Goal: Task Accomplishment & Management: Complete application form

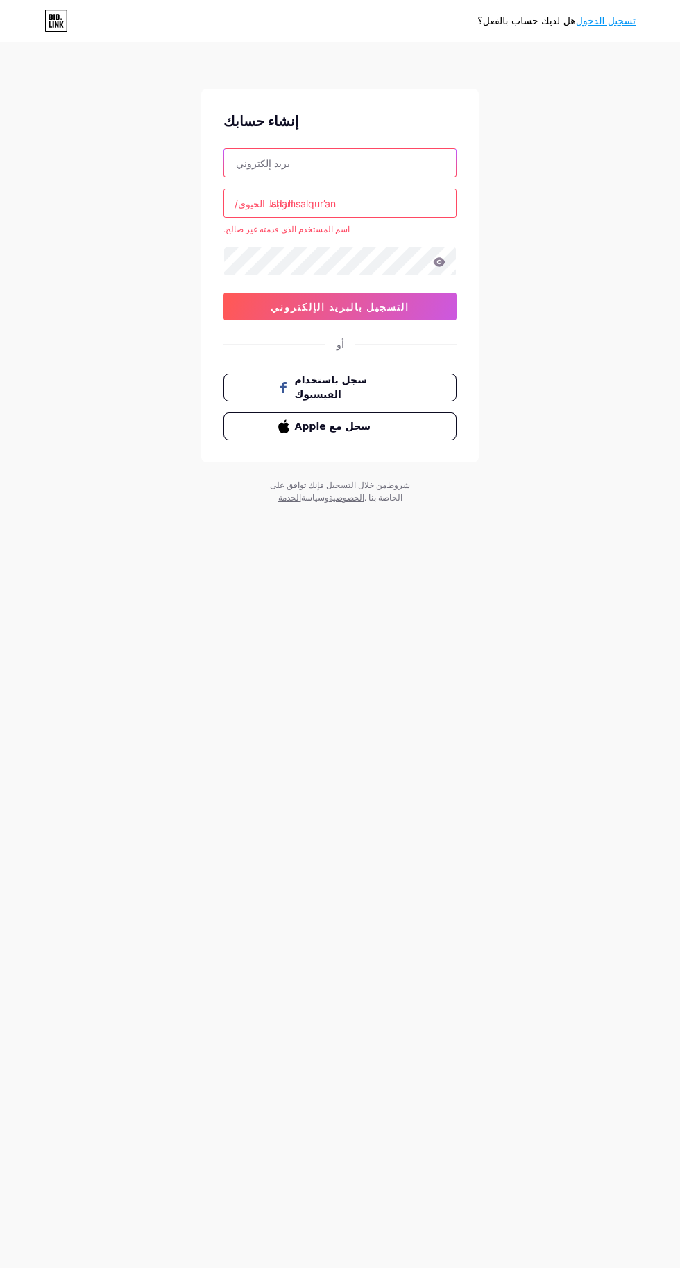
click at [350, 165] on input "text" at bounding box center [340, 163] width 232 height 28
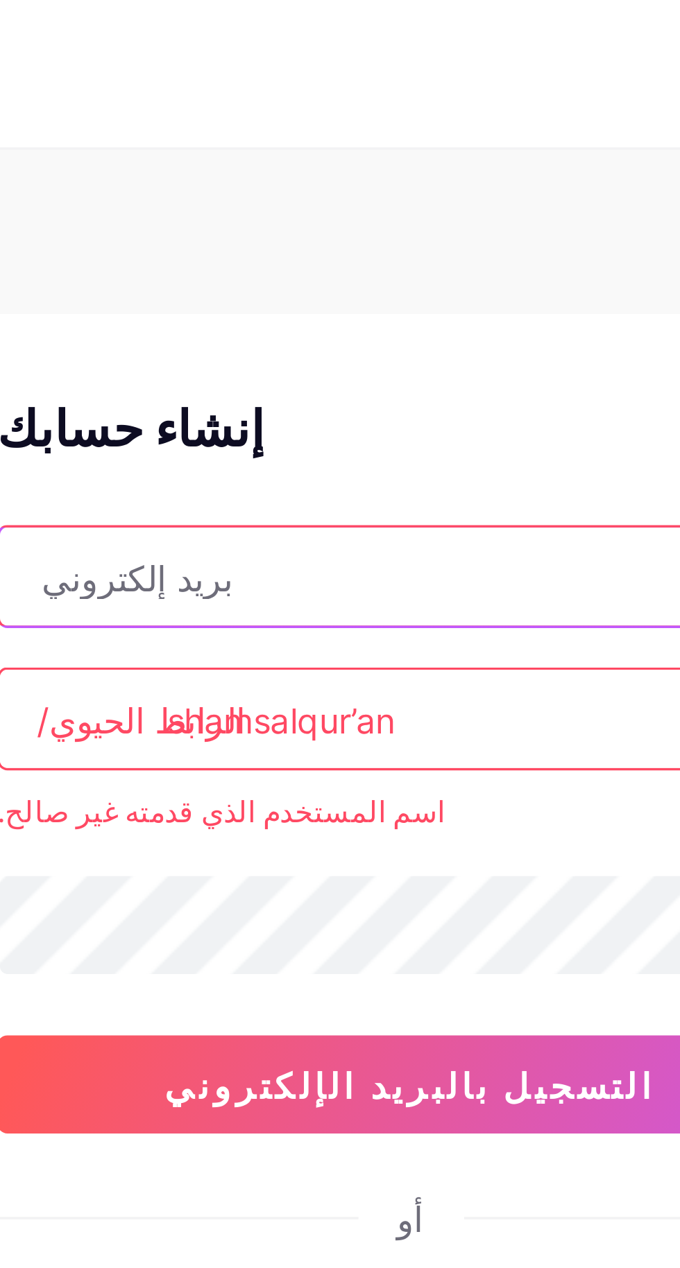
type input "[EMAIL_ADDRESS][DOMAIN_NAME]"
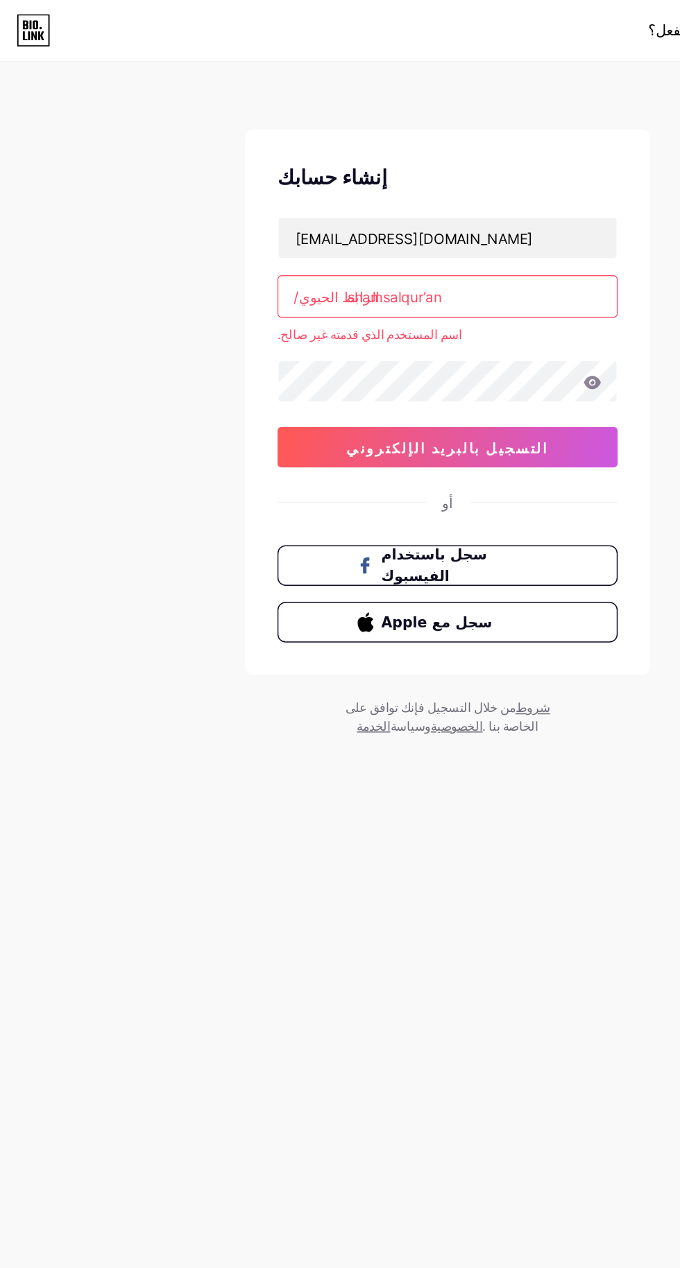
click at [352, 203] on input "shamsalqur’an" at bounding box center [340, 203] width 232 height 28
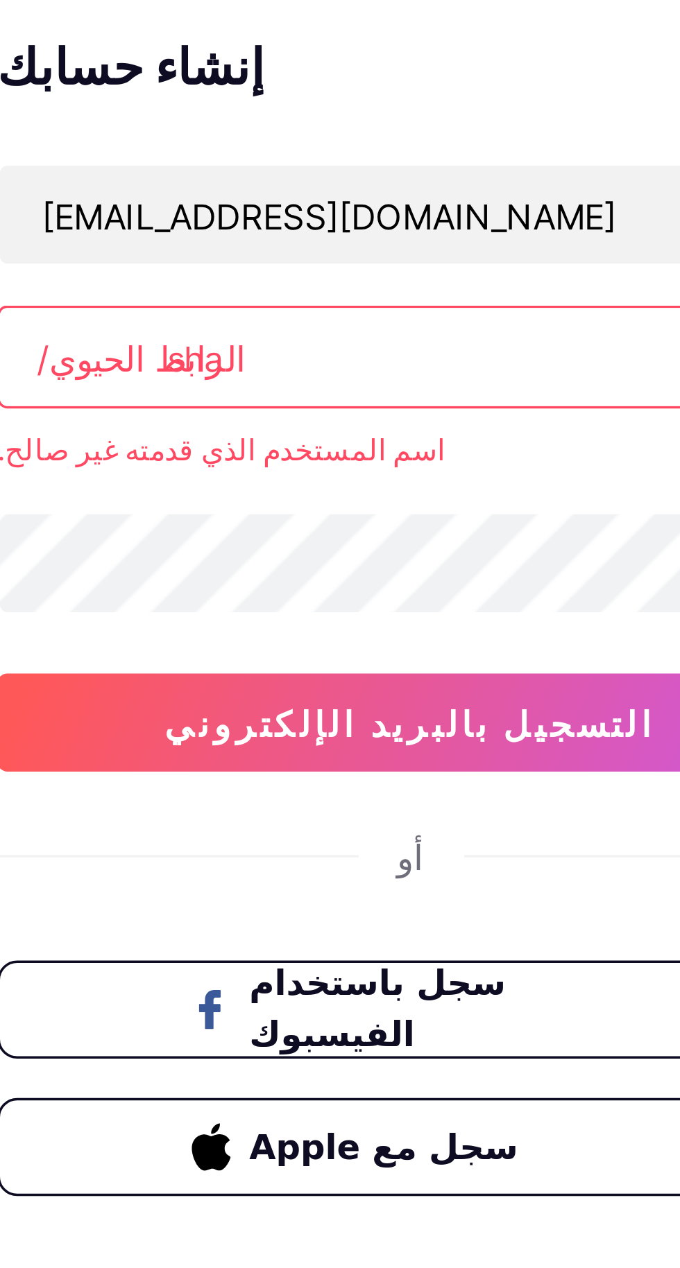
type input "sh"
type input "s"
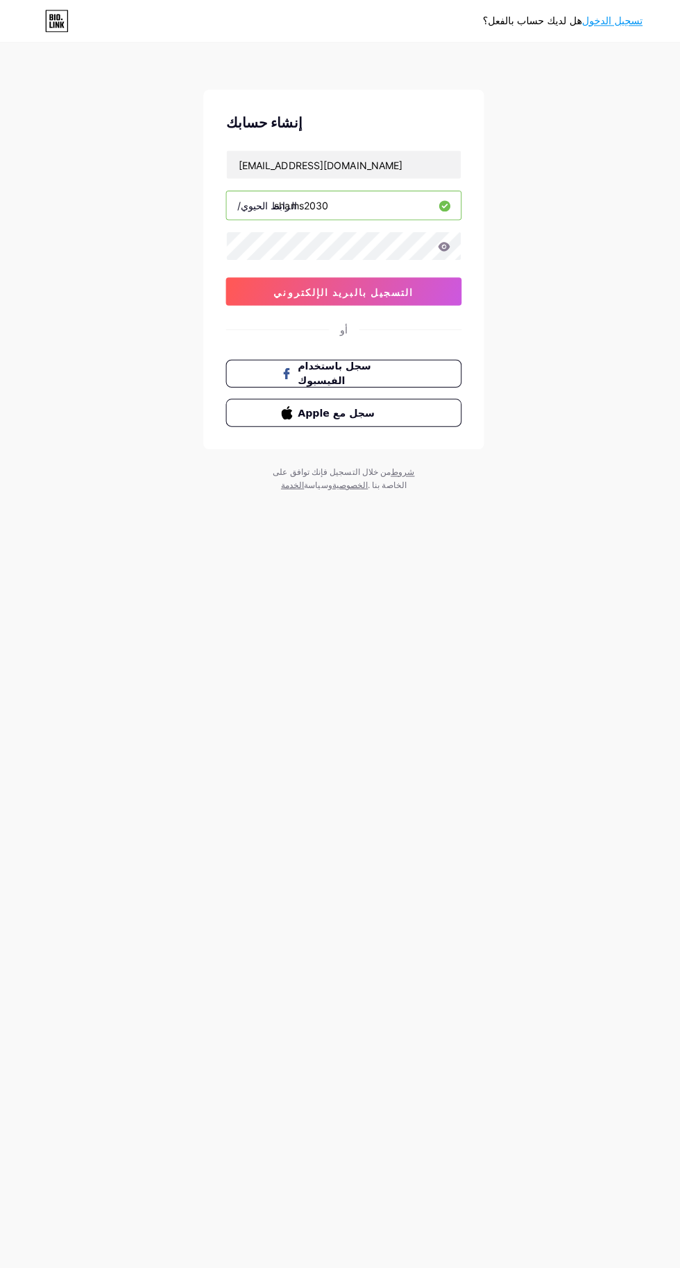
type input "shams2030"
click at [377, 288] on font "التسجيل بالبريد الإلكتروني" at bounding box center [339, 289] width 139 height 12
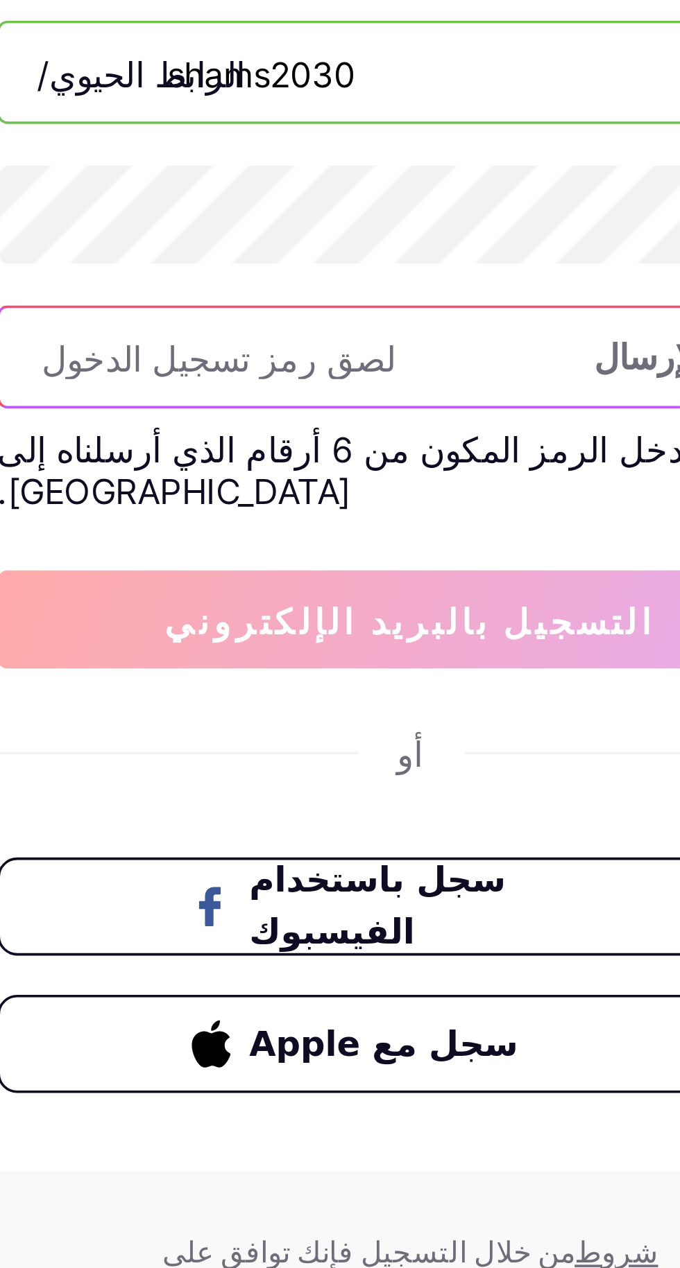
click at [324, 284] on input "text" at bounding box center [340, 284] width 232 height 28
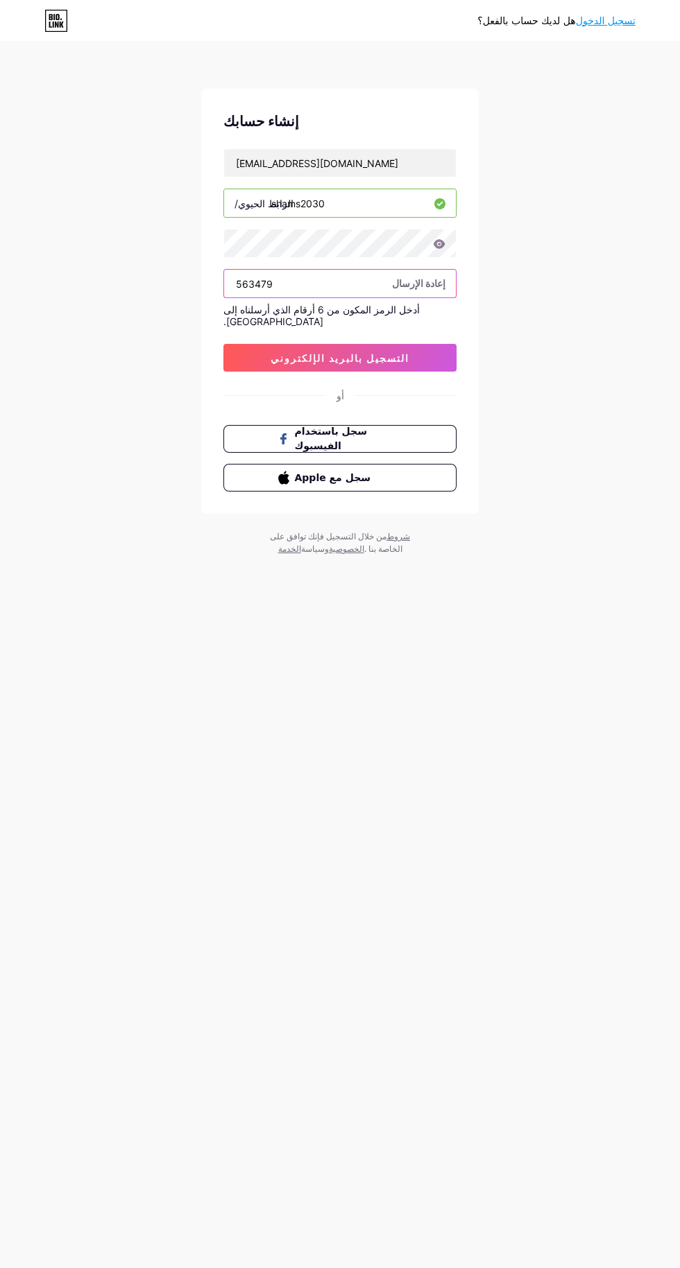
scroll to position [7, 0]
type input "563479"
click at [383, 352] on font "التسجيل بالبريد الإلكتروني" at bounding box center [339, 358] width 139 height 12
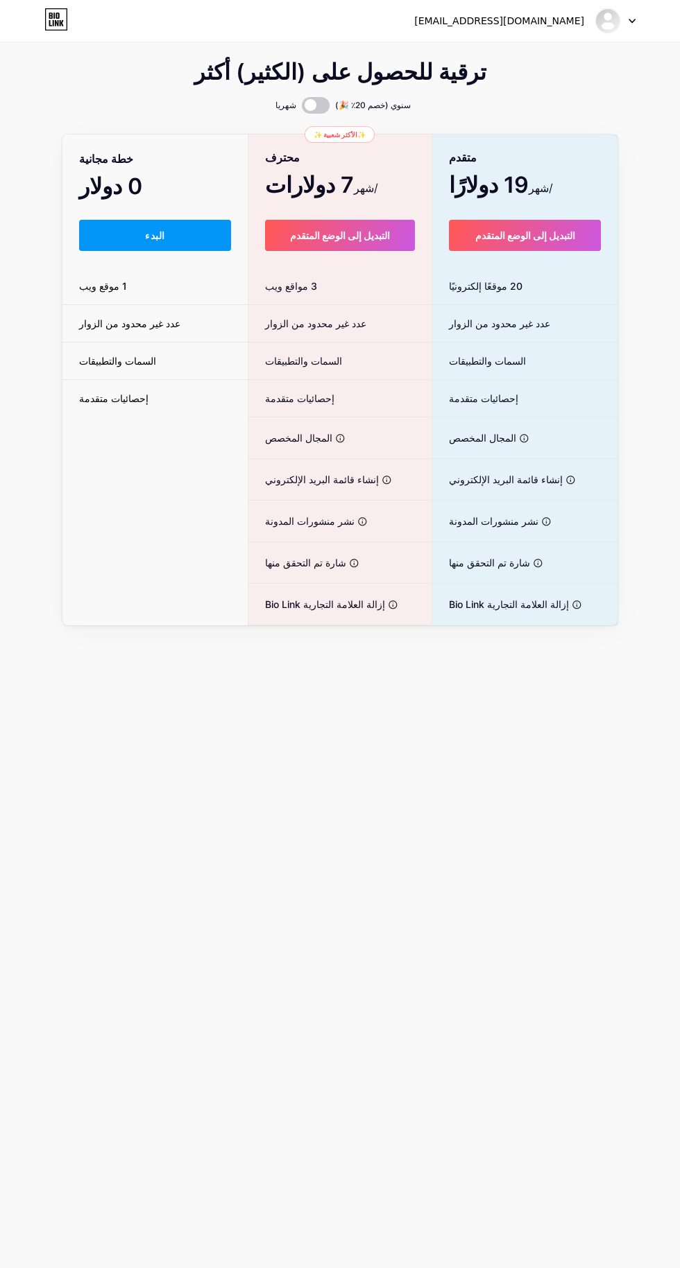
click at [612, 17] on img at bounding box center [607, 21] width 26 height 26
click at [528, 62] on link "لوحة القيادة" at bounding box center [549, 56] width 172 height 37
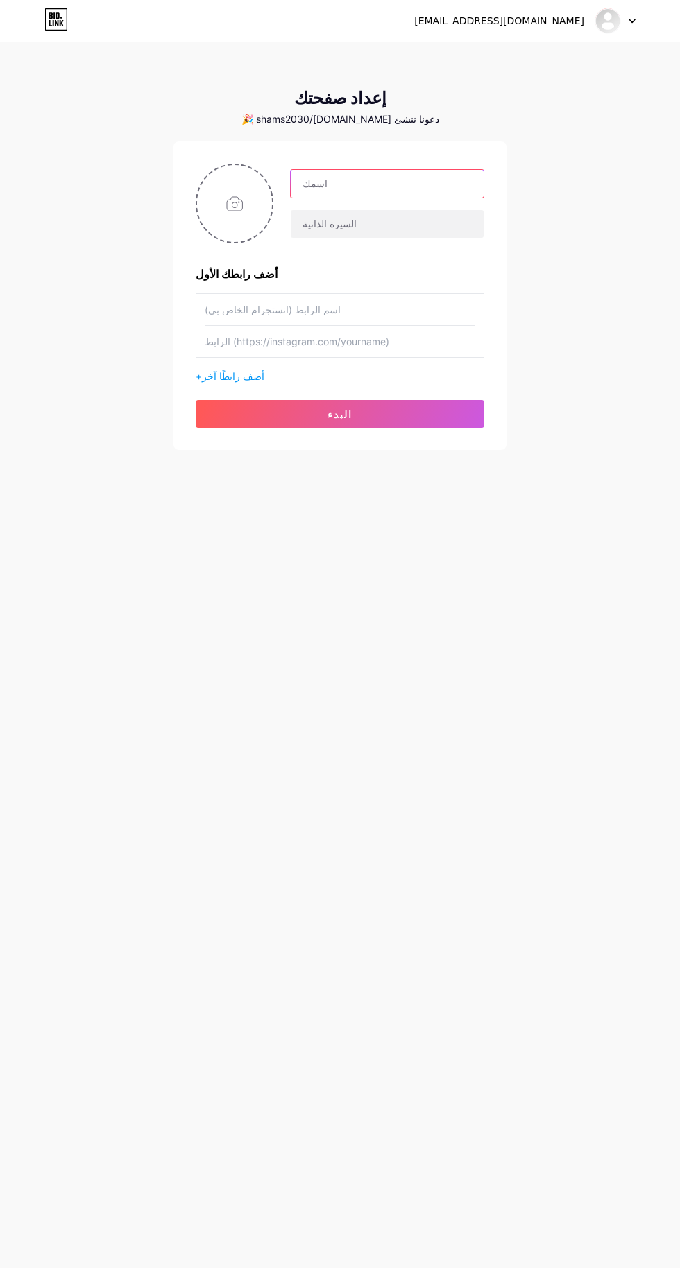
click at [372, 180] on input "text" at bounding box center [387, 184] width 193 height 28
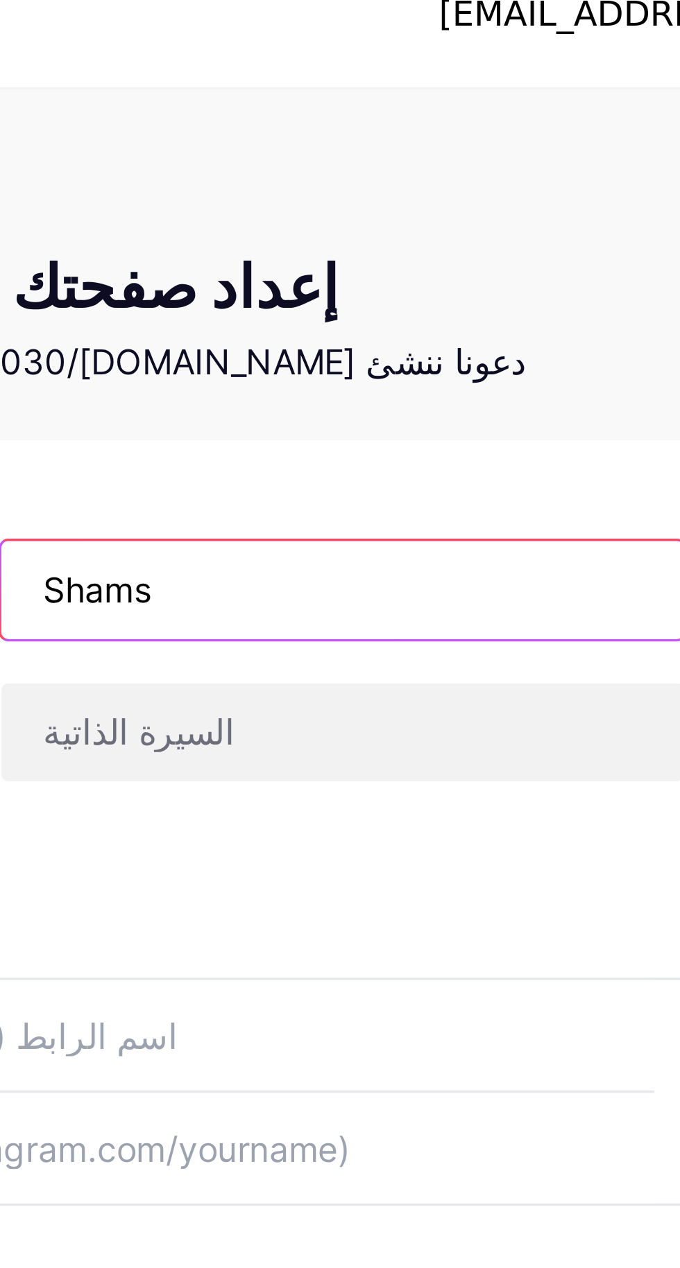
click at [354, 182] on input "Shams" at bounding box center [387, 184] width 193 height 28
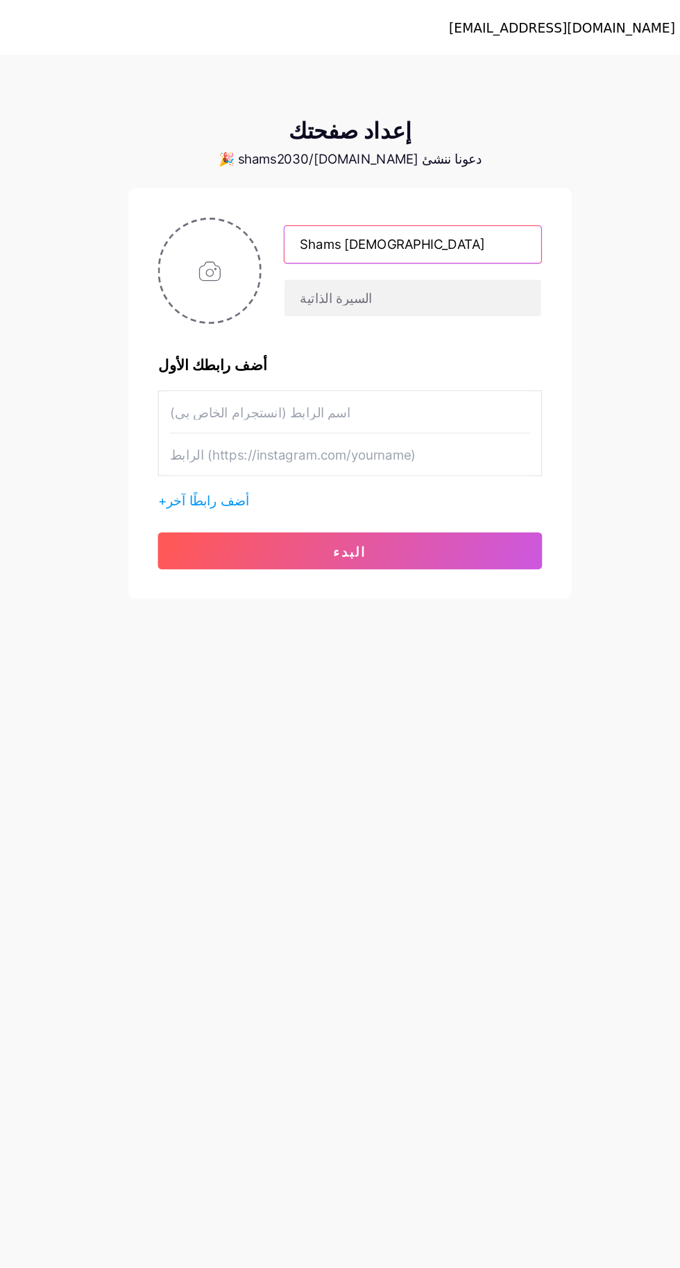
type input "Shams [DEMOGRAPHIC_DATA]"
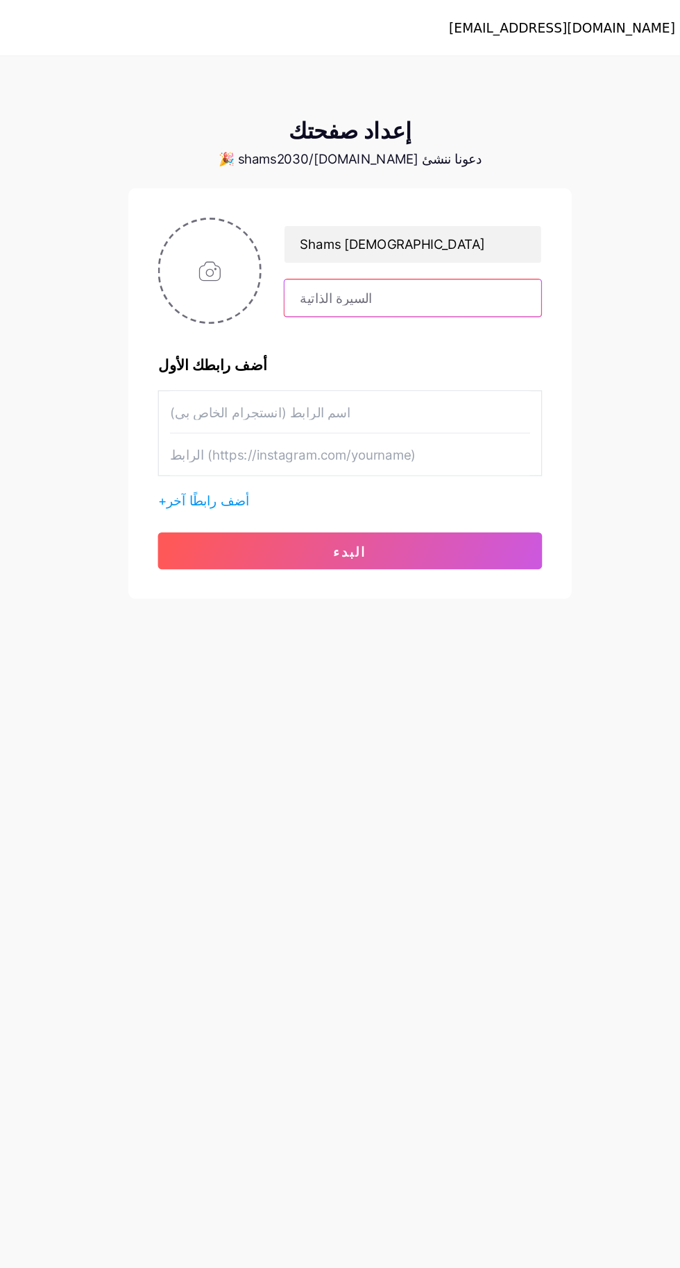
click at [372, 227] on input "text" at bounding box center [387, 224] width 193 height 28
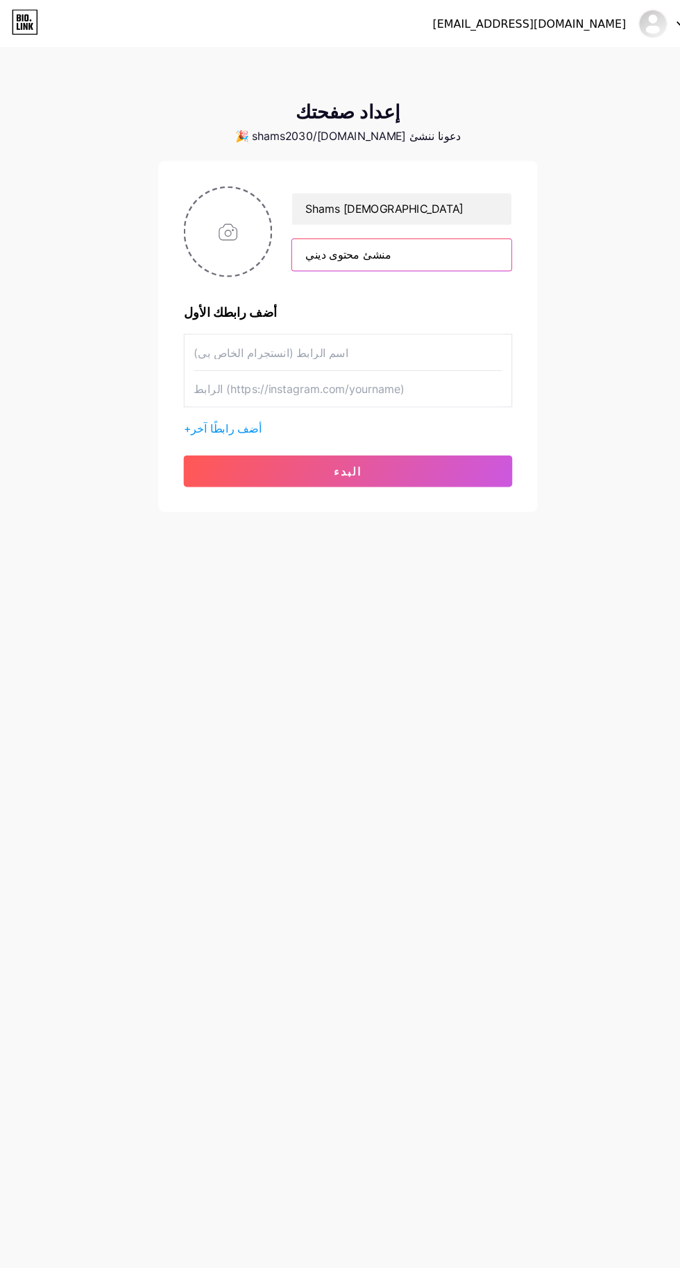
type input "منشئ محتوى ديني"
click at [214, 376] on font "أضف رابطًا آخر" at bounding box center [233, 376] width 62 height 12
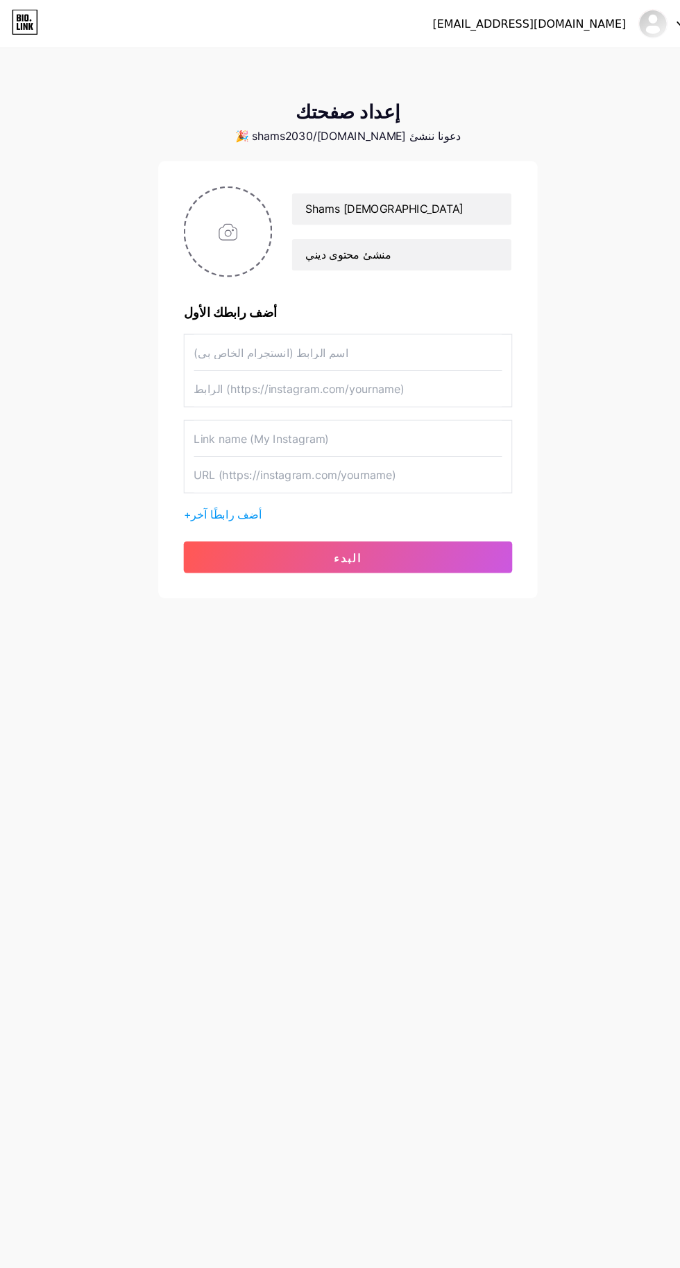
click at [225, 451] on font "أضف رابطًا آخر" at bounding box center [233, 452] width 62 height 12
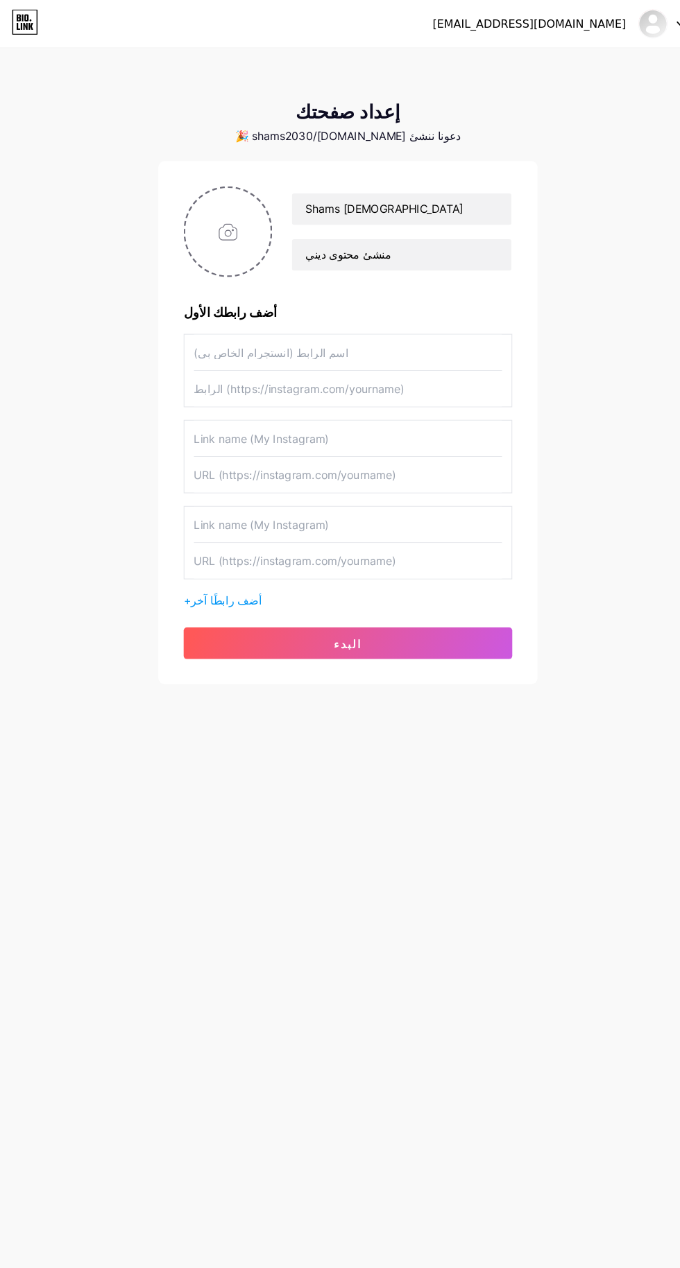
click at [221, 207] on input "file" at bounding box center [234, 203] width 75 height 77
type input "C:\fakepath\1753437467011.jpg"
click at [338, 564] on font "البدء" at bounding box center [339, 566] width 25 height 12
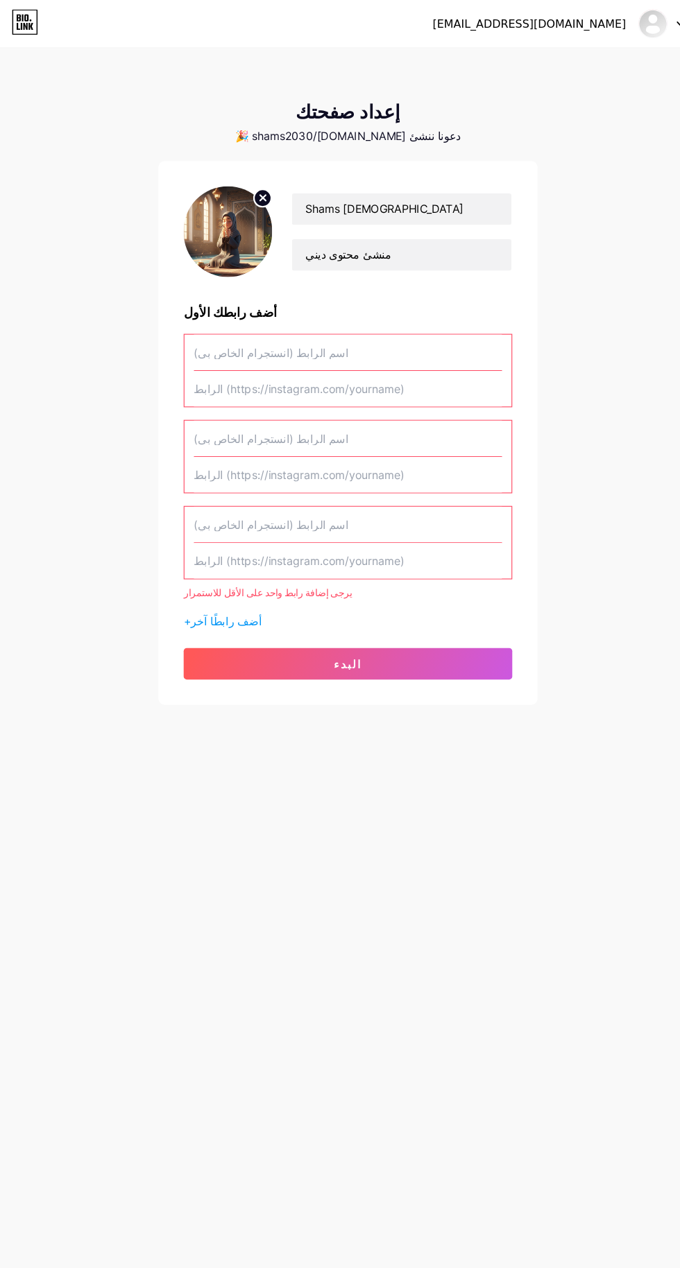
click at [353, 304] on input "text" at bounding box center [340, 309] width 270 height 31
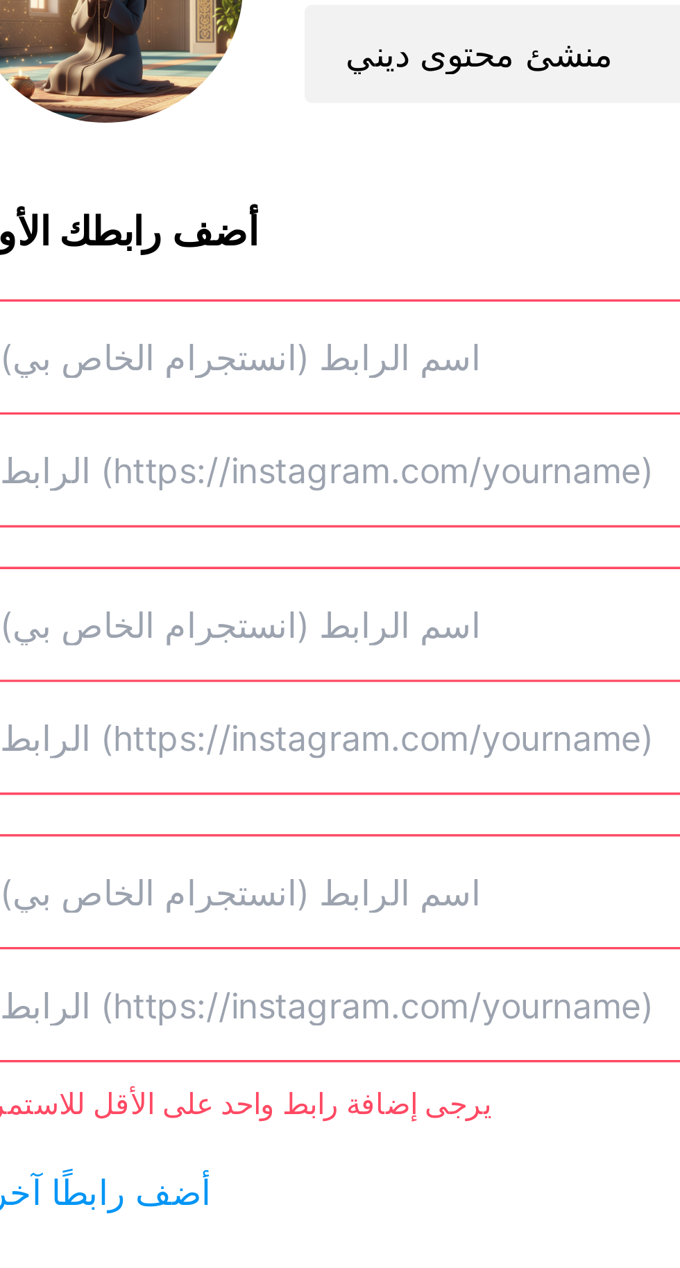
click at [322, 338] on input "text" at bounding box center [340, 341] width 270 height 31
